Goal: Transaction & Acquisition: Register for event/course

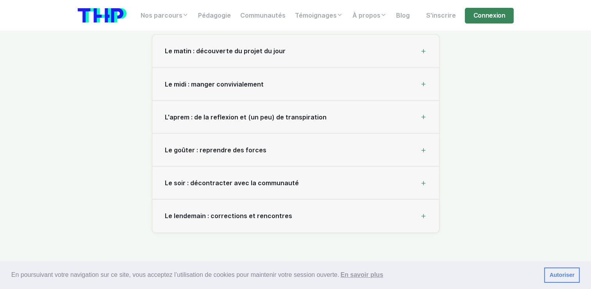
scroll to position [2424, 0]
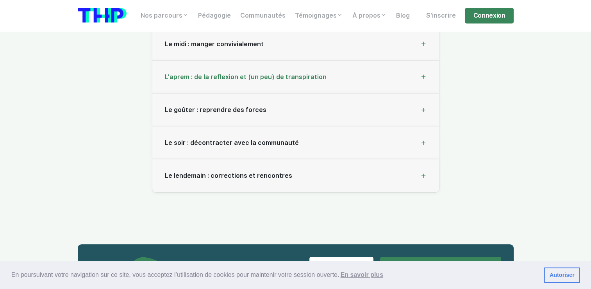
click at [257, 78] on span "L'aprem : de la reflexion et (un peu) de transpiration" at bounding box center [246, 76] width 162 height 7
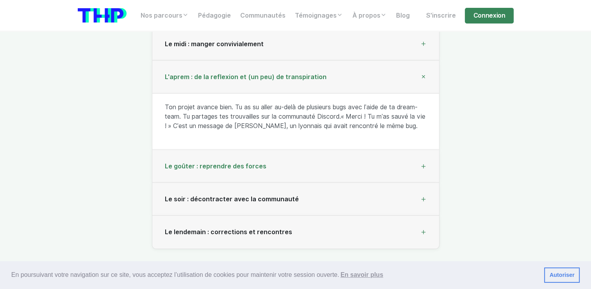
click at [226, 163] on span "Le goûter : reprendre des forces" at bounding box center [216, 165] width 102 height 7
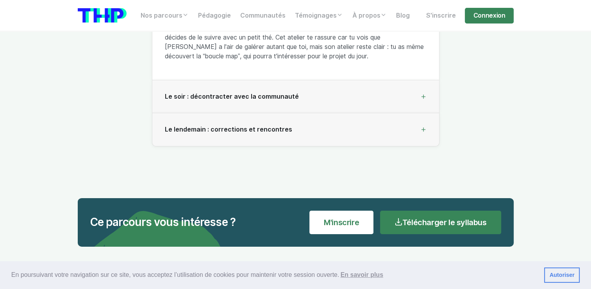
scroll to position [2580, 0]
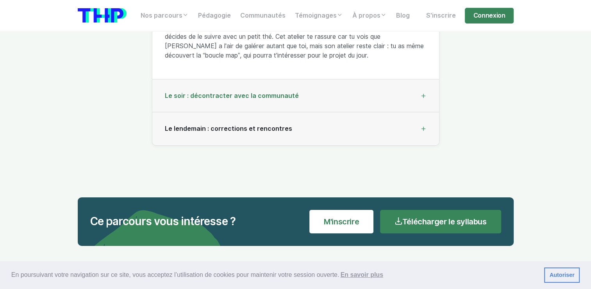
click at [282, 90] on div "Le soir : décontracter avec la communauté" at bounding box center [295, 95] width 287 height 33
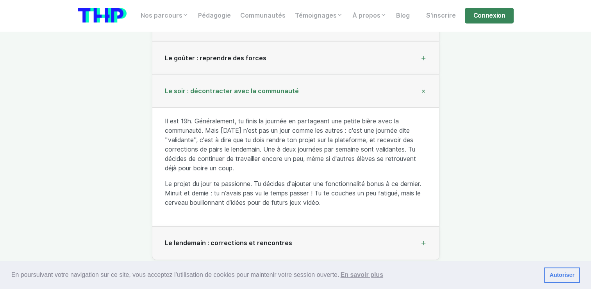
scroll to position [2346, 0]
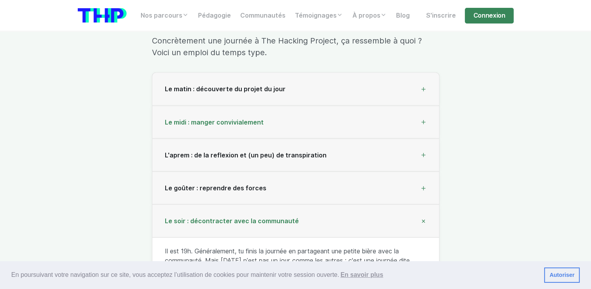
click at [275, 123] on div "Le midi : manger convivialement" at bounding box center [295, 122] width 287 height 33
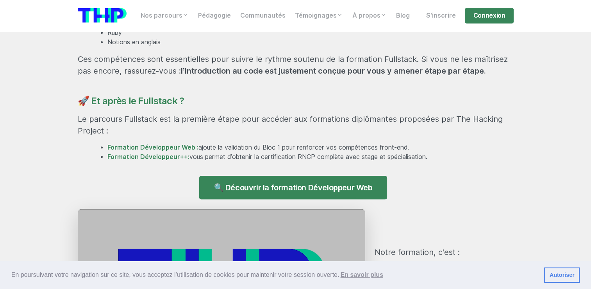
scroll to position [665, 0]
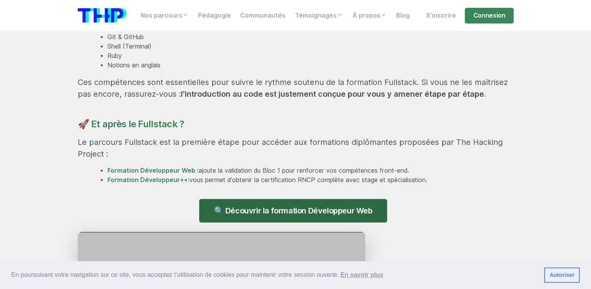
click at [292, 206] on link "🔍 Découvrir la formation Développeur Web" at bounding box center [293, 210] width 188 height 23
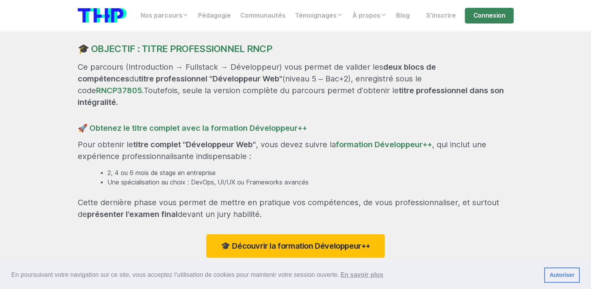
scroll to position [821, 0]
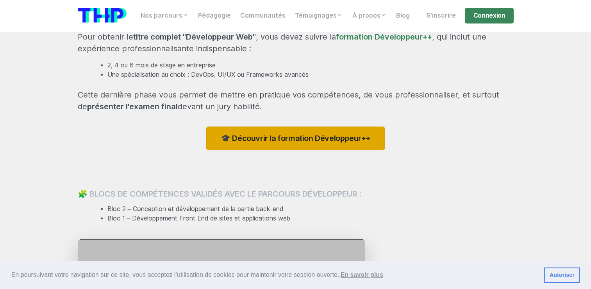
click at [313, 135] on link "🎓 Découvrir la formation Développeur++" at bounding box center [295, 137] width 179 height 23
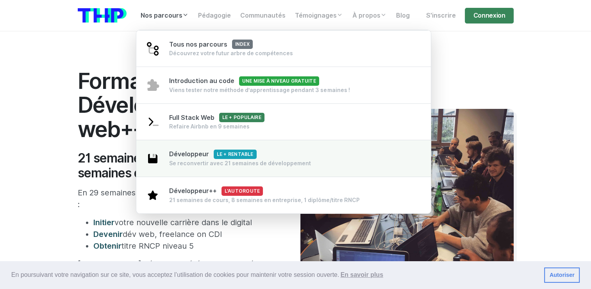
click at [194, 168] on link "Développeur Le + rentable Se reconvertir avec 21 semaines de développement" at bounding box center [283, 158] width 295 height 37
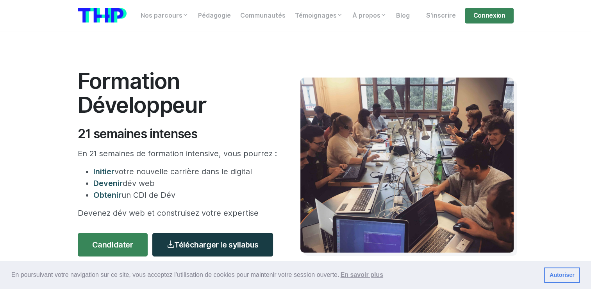
click at [197, 242] on link "Télécharger le syllabus" at bounding box center [212, 244] width 121 height 23
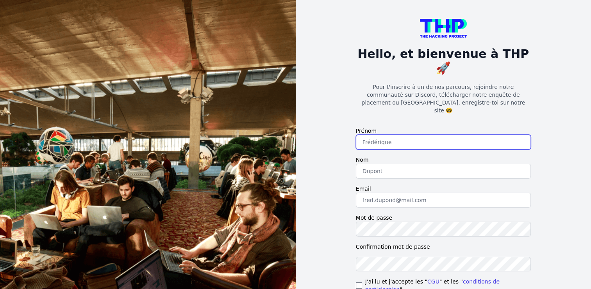
click at [414, 134] on input "text" at bounding box center [443, 141] width 175 height 15
type input "[PERSON_NAME]"
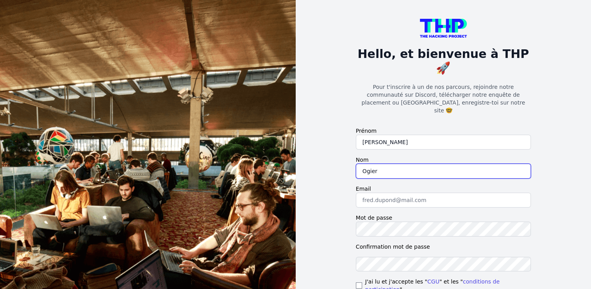
type input "Ogier"
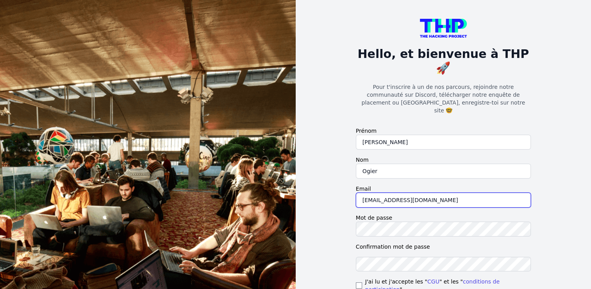
type input "[EMAIL_ADDRESS][DOMAIN_NAME]"
click at [357, 260] on div "Hello, et bienvenue à THP 🚀 Pour t'inscrire à un de nos parcours, rejoindre not…" at bounding box center [444, 183] width 200 height 366
click at [359, 282] on input "checkbox" at bounding box center [359, 285] width 6 height 6
checkbox input "true"
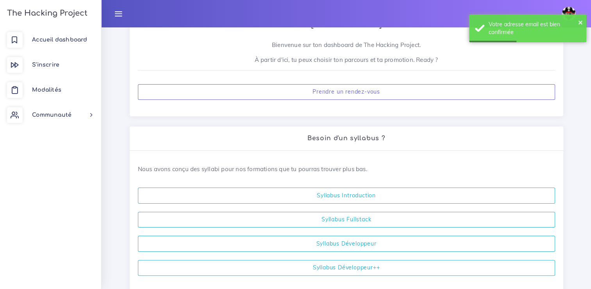
scroll to position [117, 0]
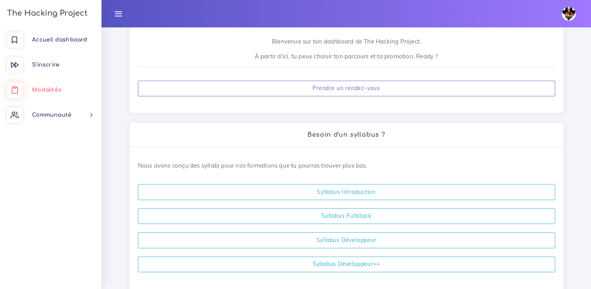
click at [46, 90] on span "Modalités" at bounding box center [46, 90] width 29 height 6
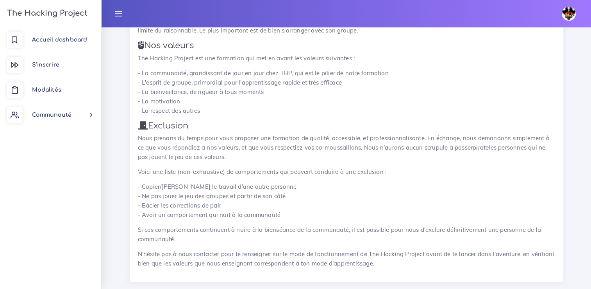
scroll to position [1203, 0]
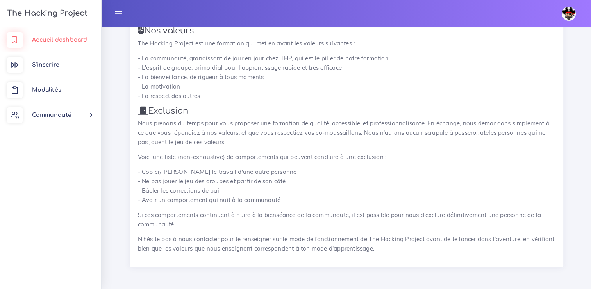
click at [72, 45] on link "Accueil dashboard" at bounding box center [50, 39] width 101 height 25
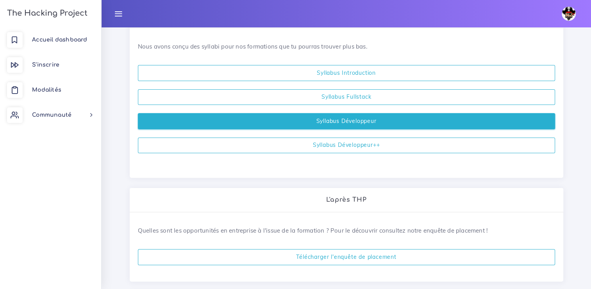
scroll to position [235, 0]
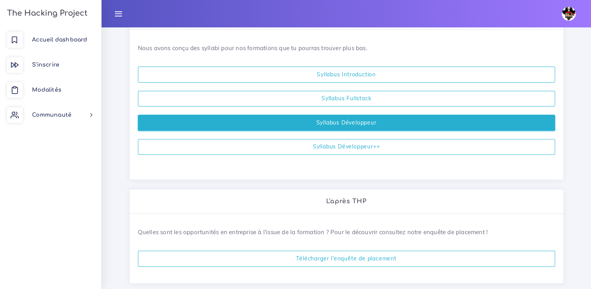
click at [336, 125] on link "Syllabus Développeur" at bounding box center [347, 123] width 418 height 16
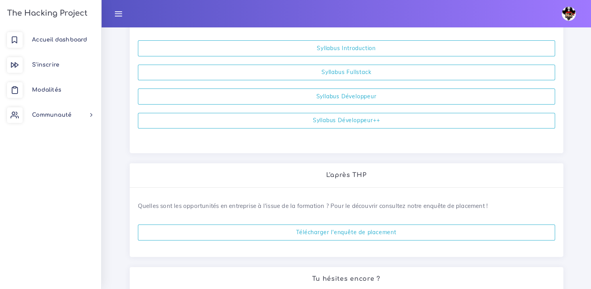
scroll to position [381, 0]
